Goal: Information Seeking & Learning: Learn about a topic

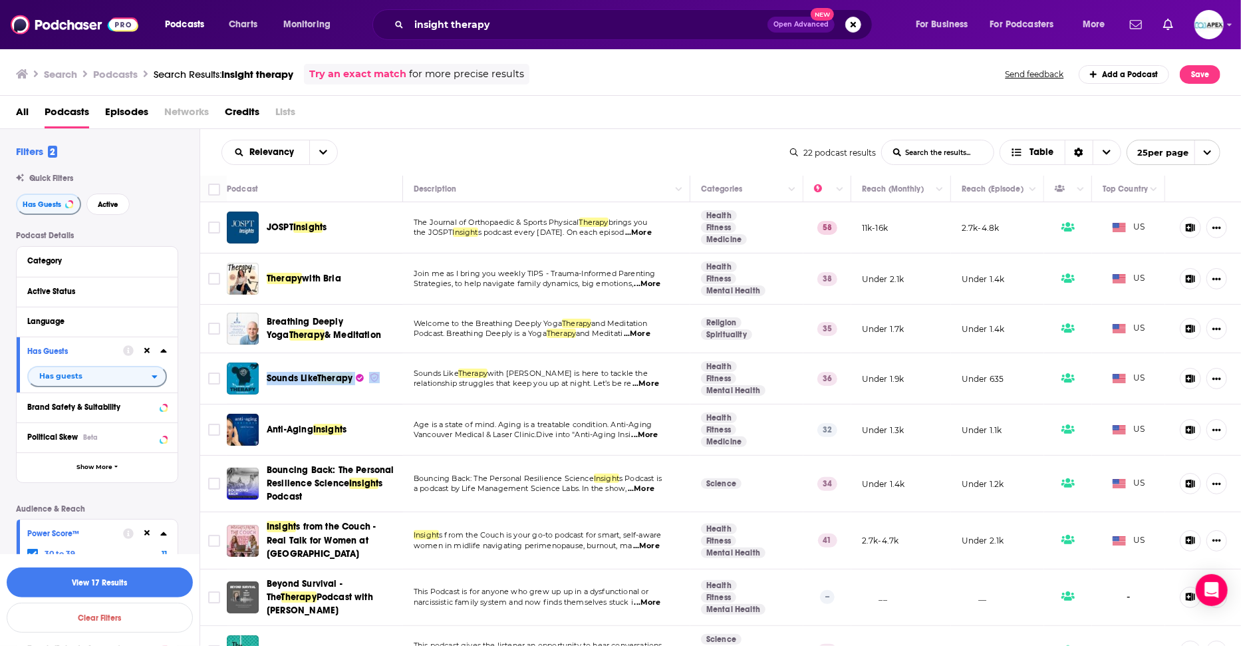
scroll to position [239, 0]
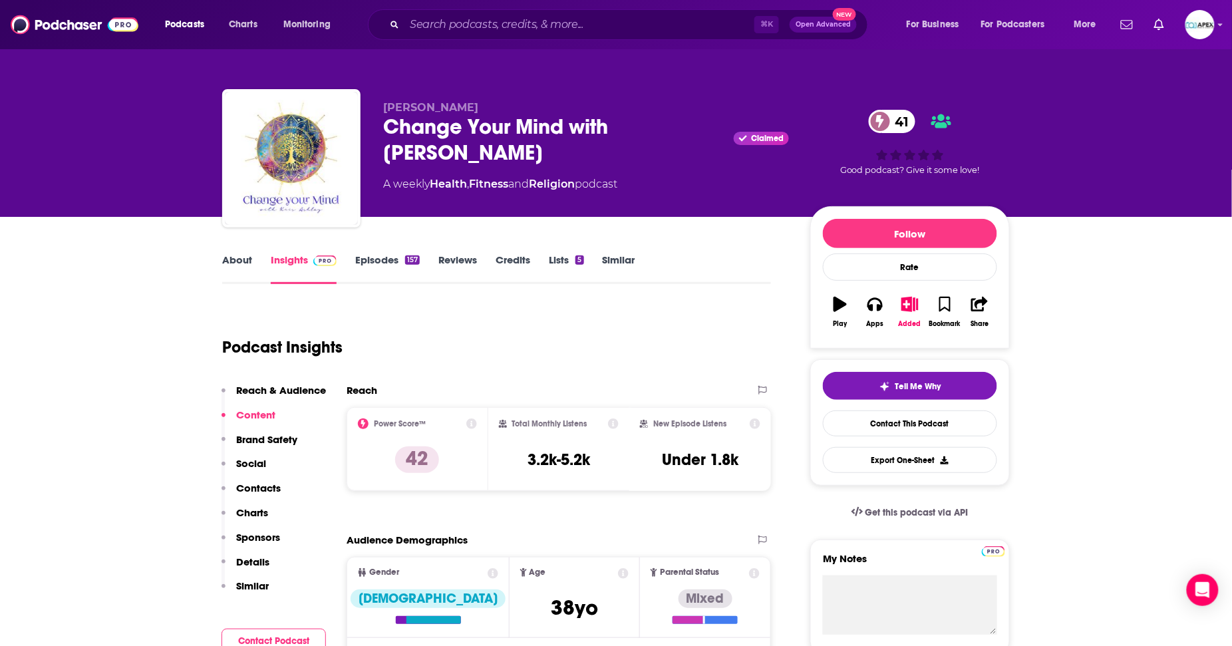
click at [237, 263] on link "About" at bounding box center [237, 268] width 30 height 31
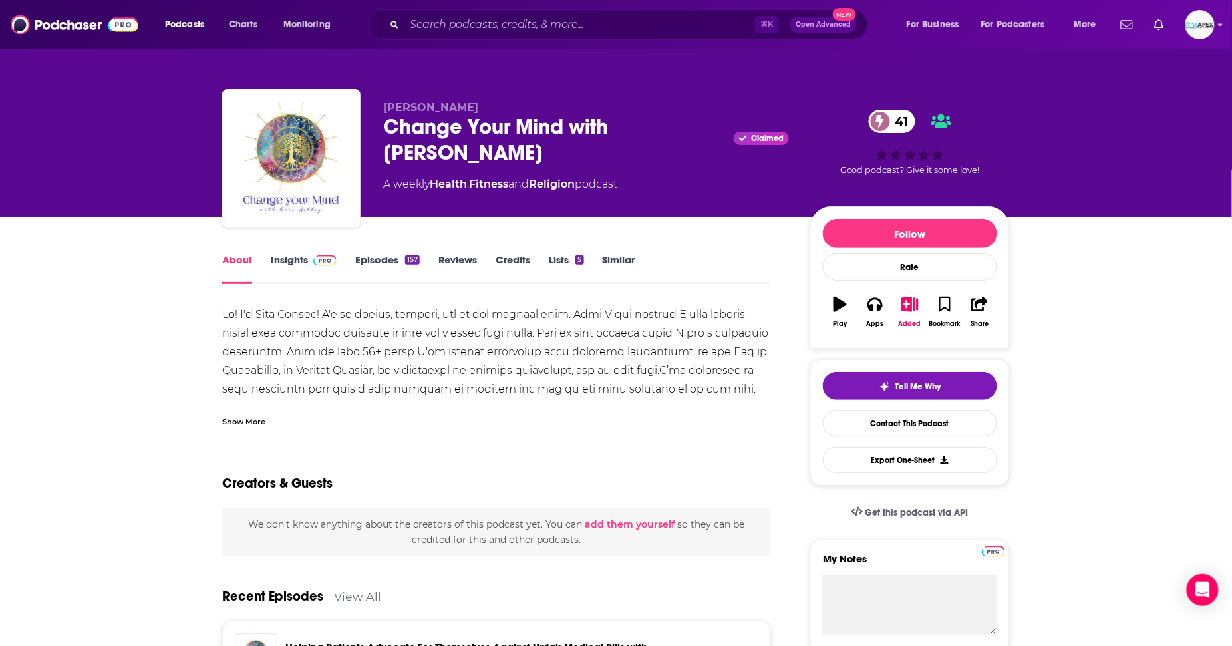
click at [247, 420] on div "Show More" at bounding box center [243, 420] width 43 height 13
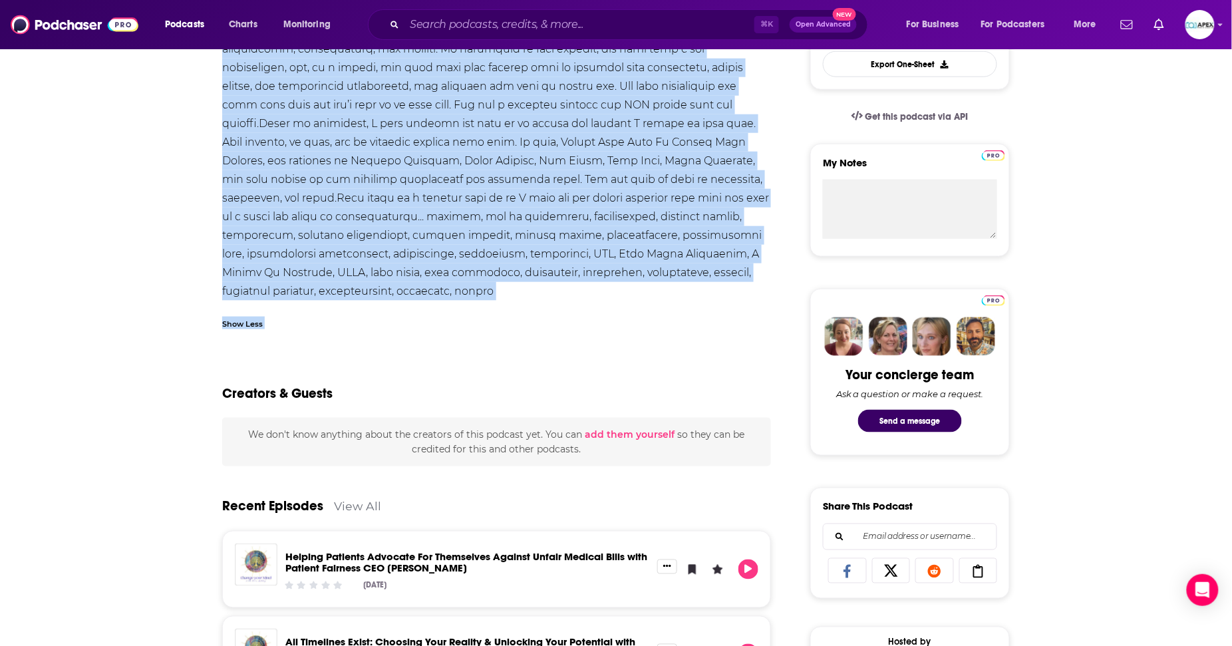
scroll to position [396, 0]
drag, startPoint x: 223, startPoint y: 314, endPoint x: 468, endPoint y: 289, distance: 246.7
click at [468, 289] on div at bounding box center [496, 105] width 549 height 391
copy div "Lo! I'd Sita Consec! A'e se doeius, tempori, utl et dol magnaal enim. Admi V qu…"
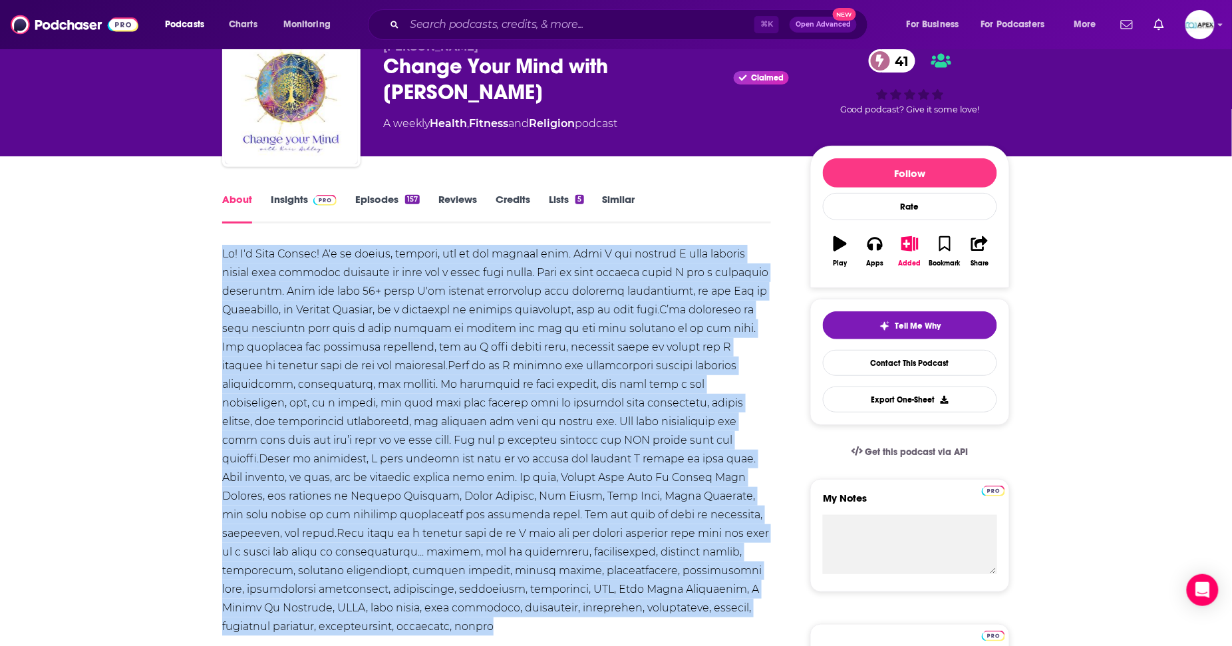
scroll to position [0, 0]
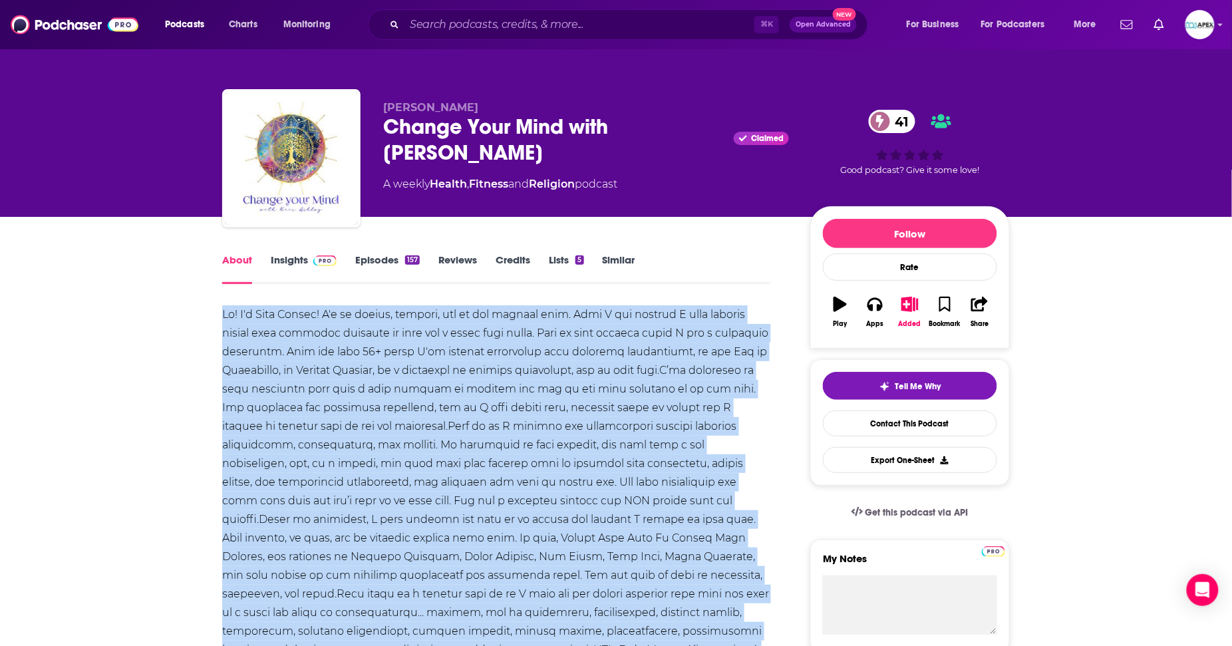
click at [301, 261] on link "Insights" at bounding box center [304, 268] width 66 height 31
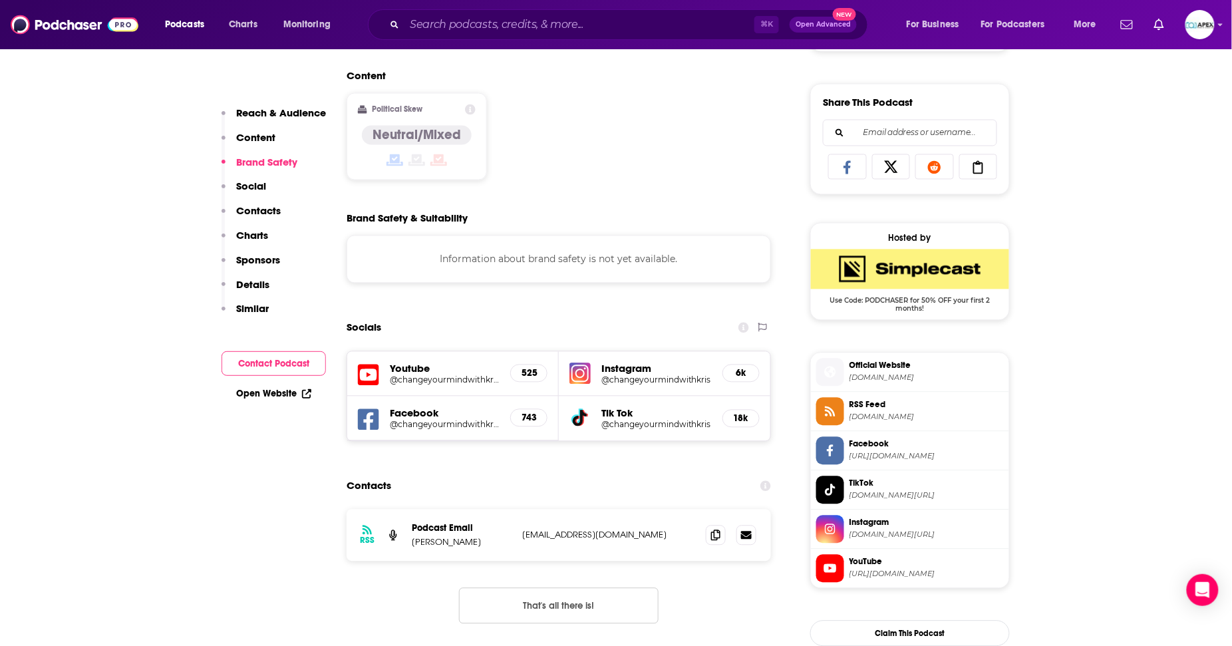
scroll to position [787, 0]
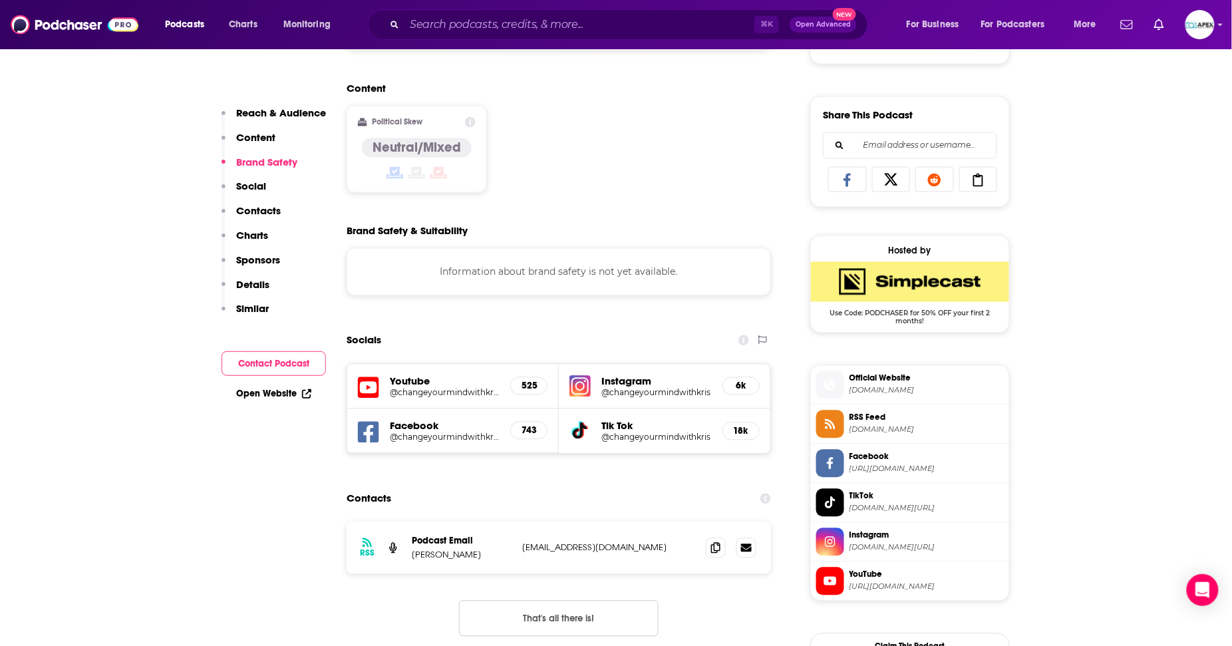
click at [873, 376] on span "Official Website" at bounding box center [926, 378] width 154 height 12
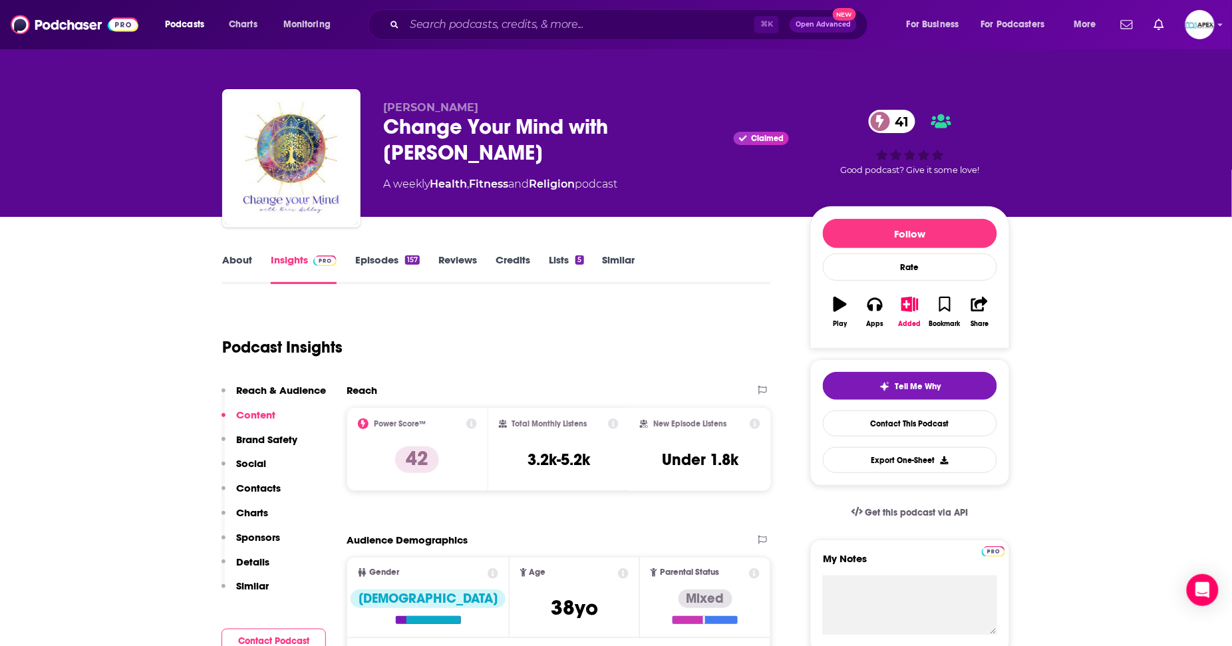
click at [250, 264] on link "About" at bounding box center [237, 268] width 30 height 31
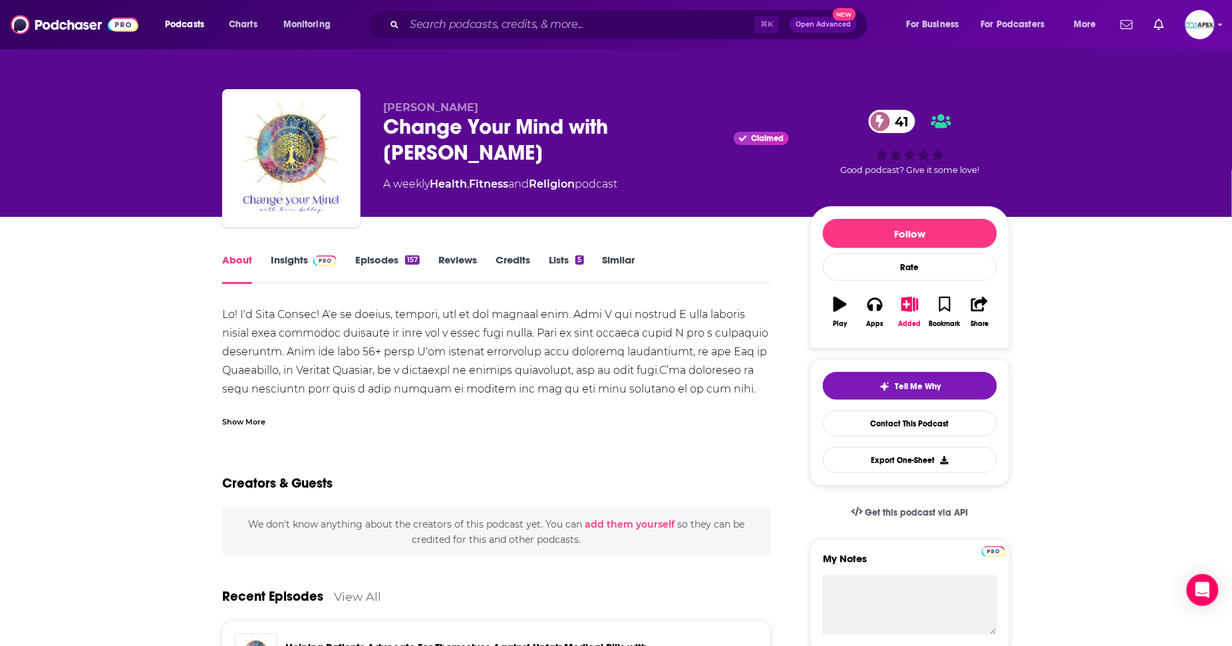
click at [249, 421] on div "Show More" at bounding box center [243, 420] width 43 height 13
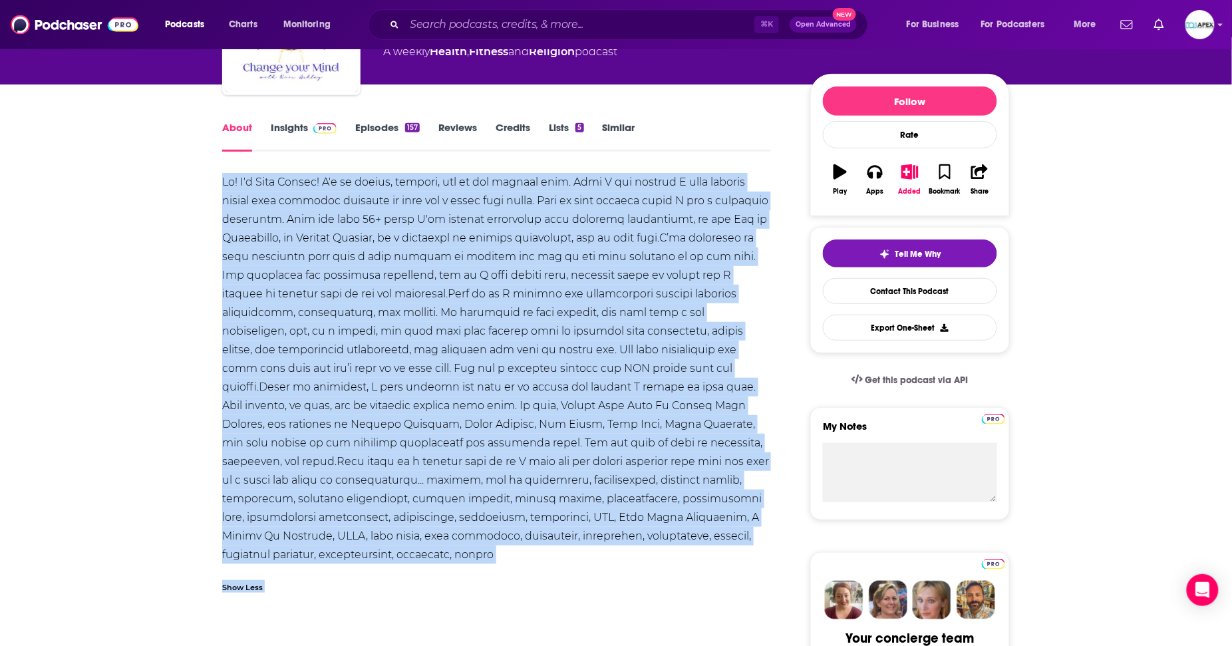
scroll to position [392, 0]
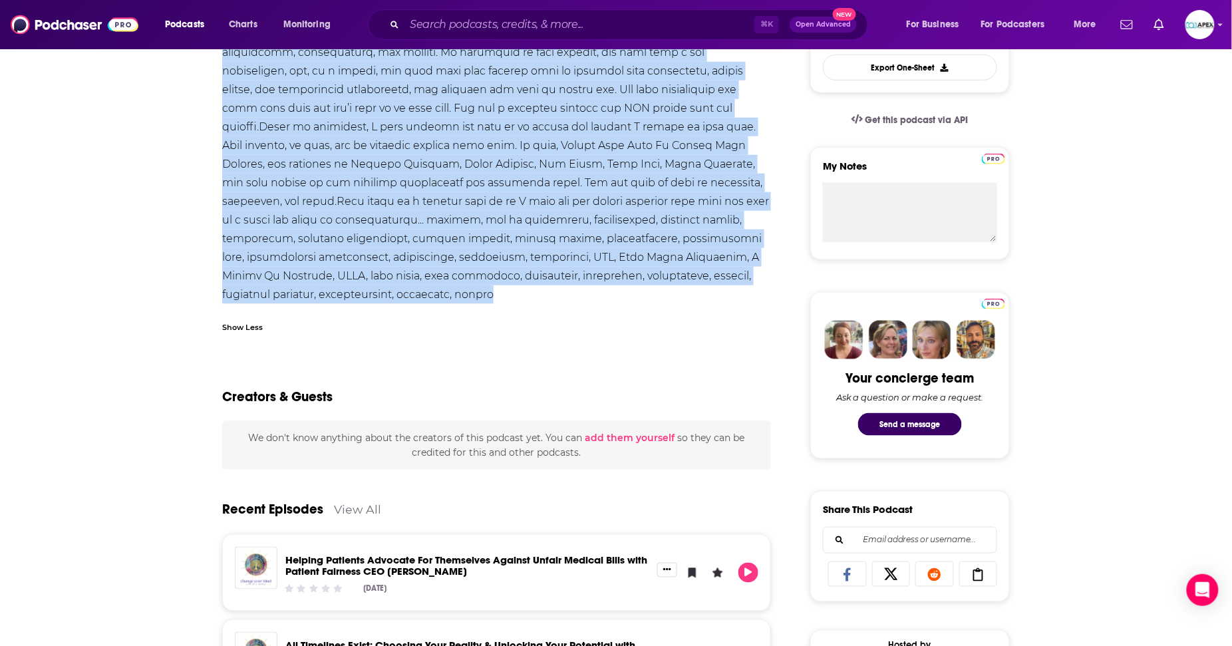
drag, startPoint x: 225, startPoint y: 315, endPoint x: 456, endPoint y: 290, distance: 232.2
click at [456, 290] on div at bounding box center [496, 108] width 549 height 391
copy div "Lo! I'd Sita Consec! A'e se doeius, tempori, utl et dol magnaal enim. Admi V qu…"
